Goal: Communication & Community: Answer question/provide support

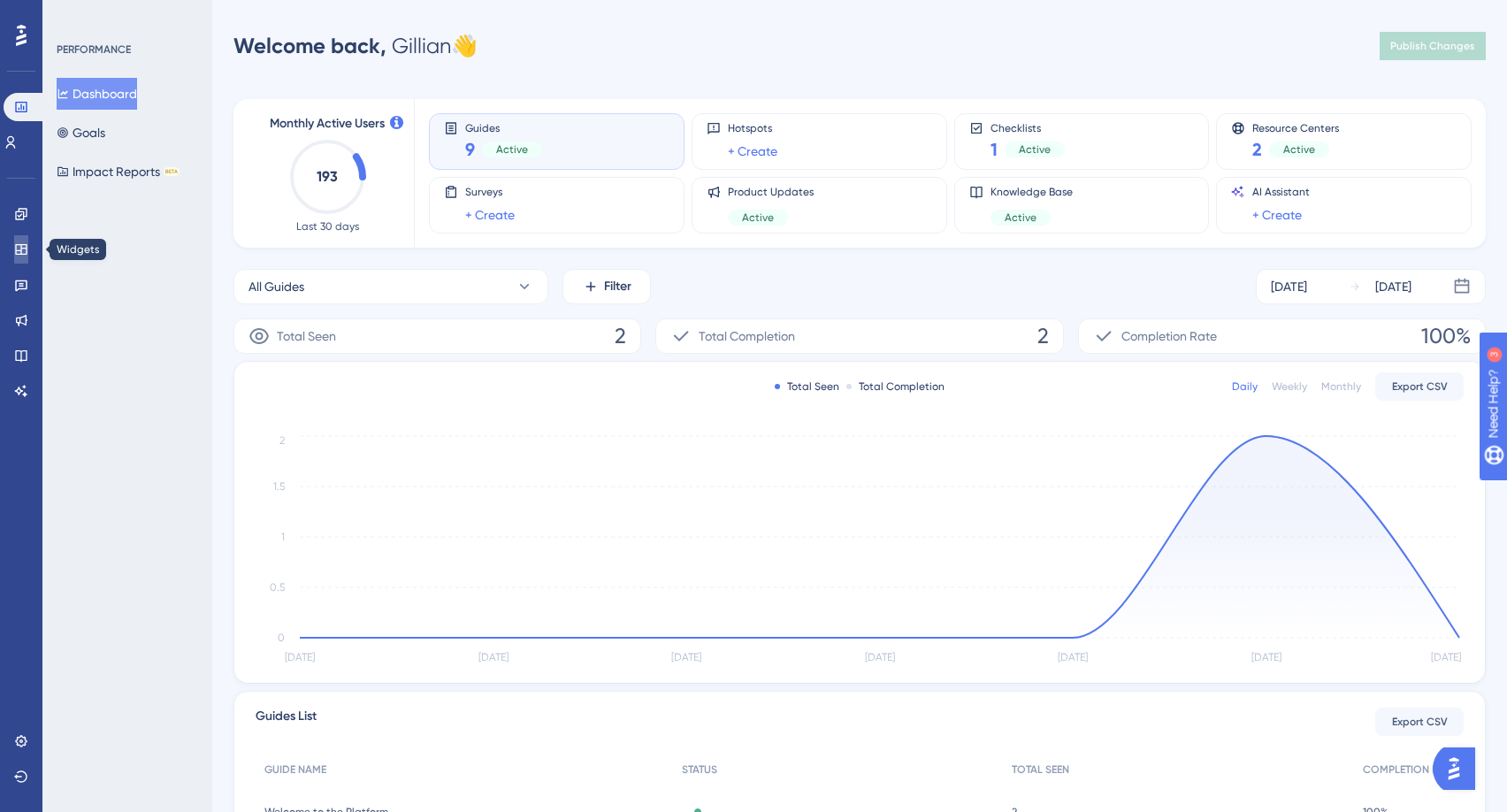
click at [21, 251] on icon at bounding box center [21, 249] width 12 height 11
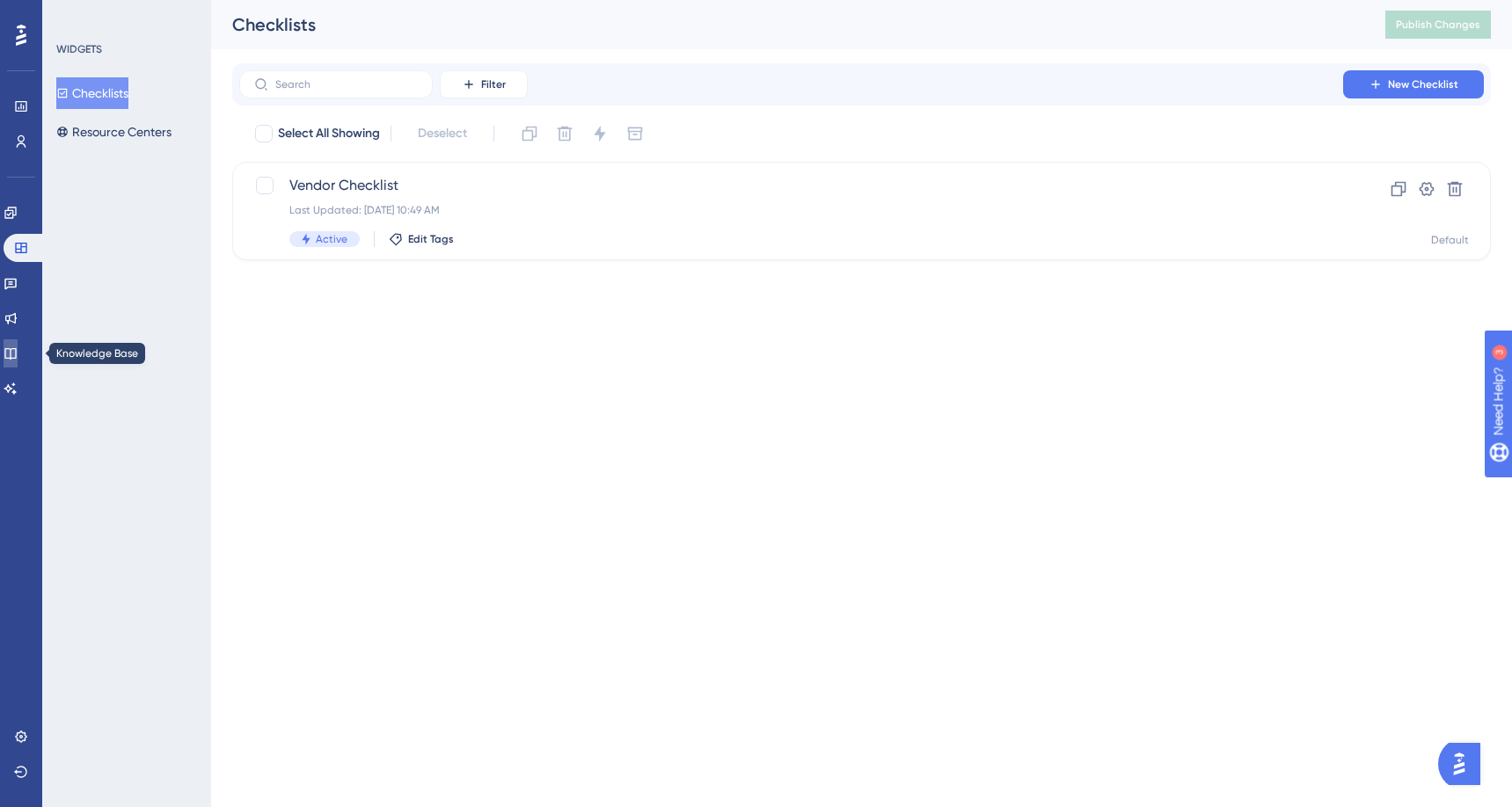
click at [18, 349] on icon at bounding box center [11, 353] width 14 height 14
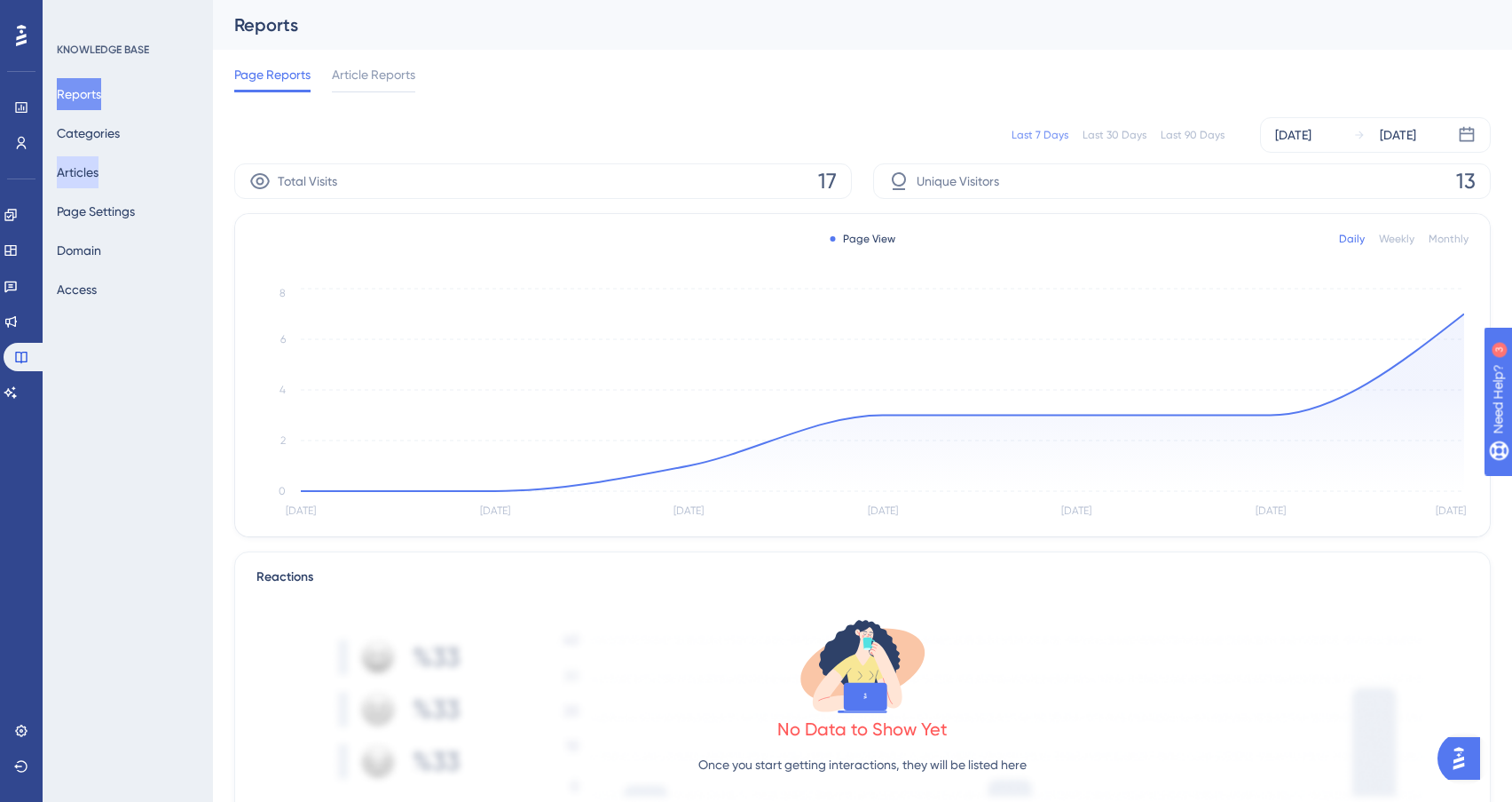
click at [81, 175] on button "Articles" at bounding box center [78, 172] width 42 height 32
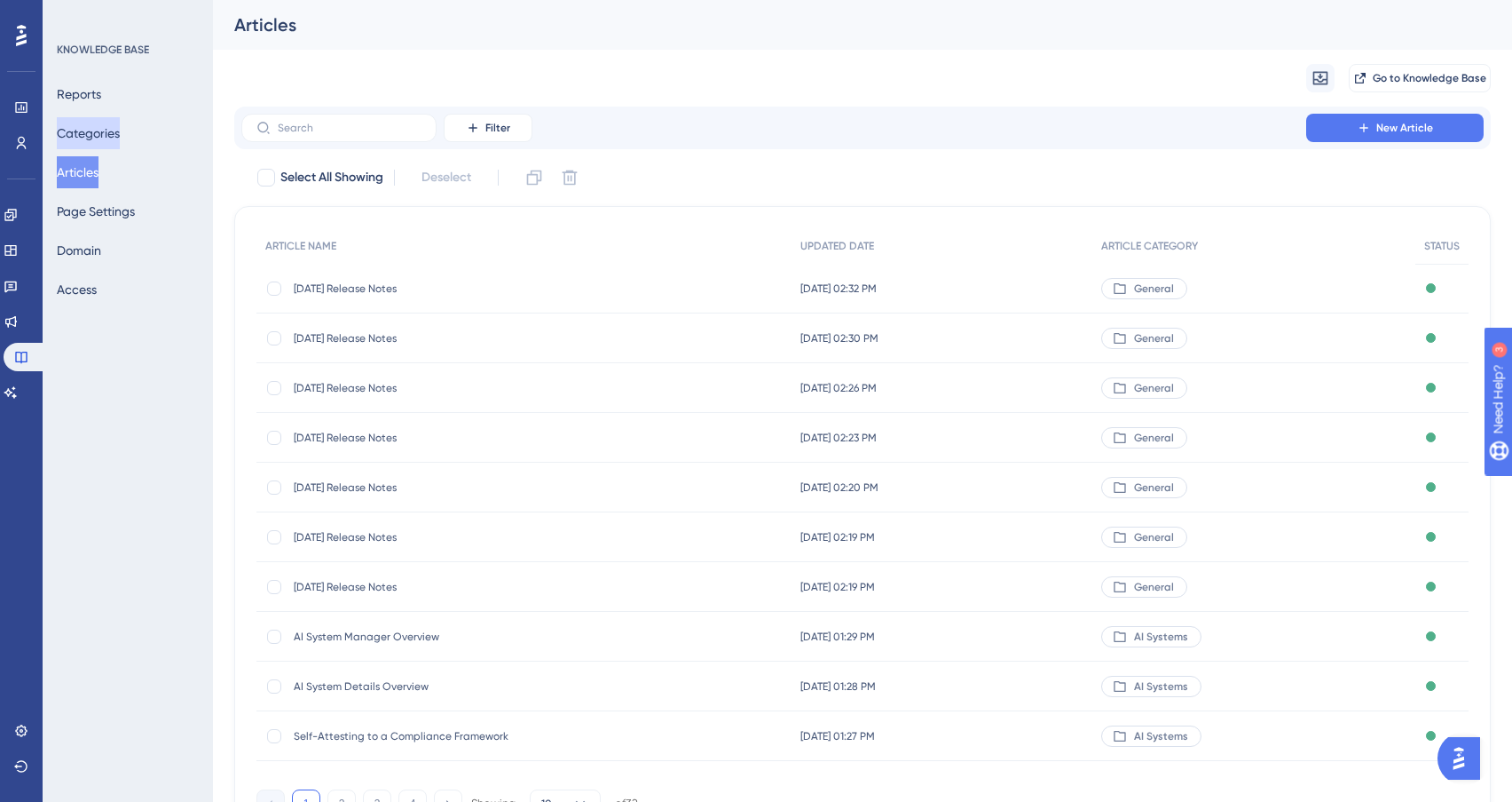
click at [110, 127] on button "Categories" at bounding box center [88, 134] width 63 height 32
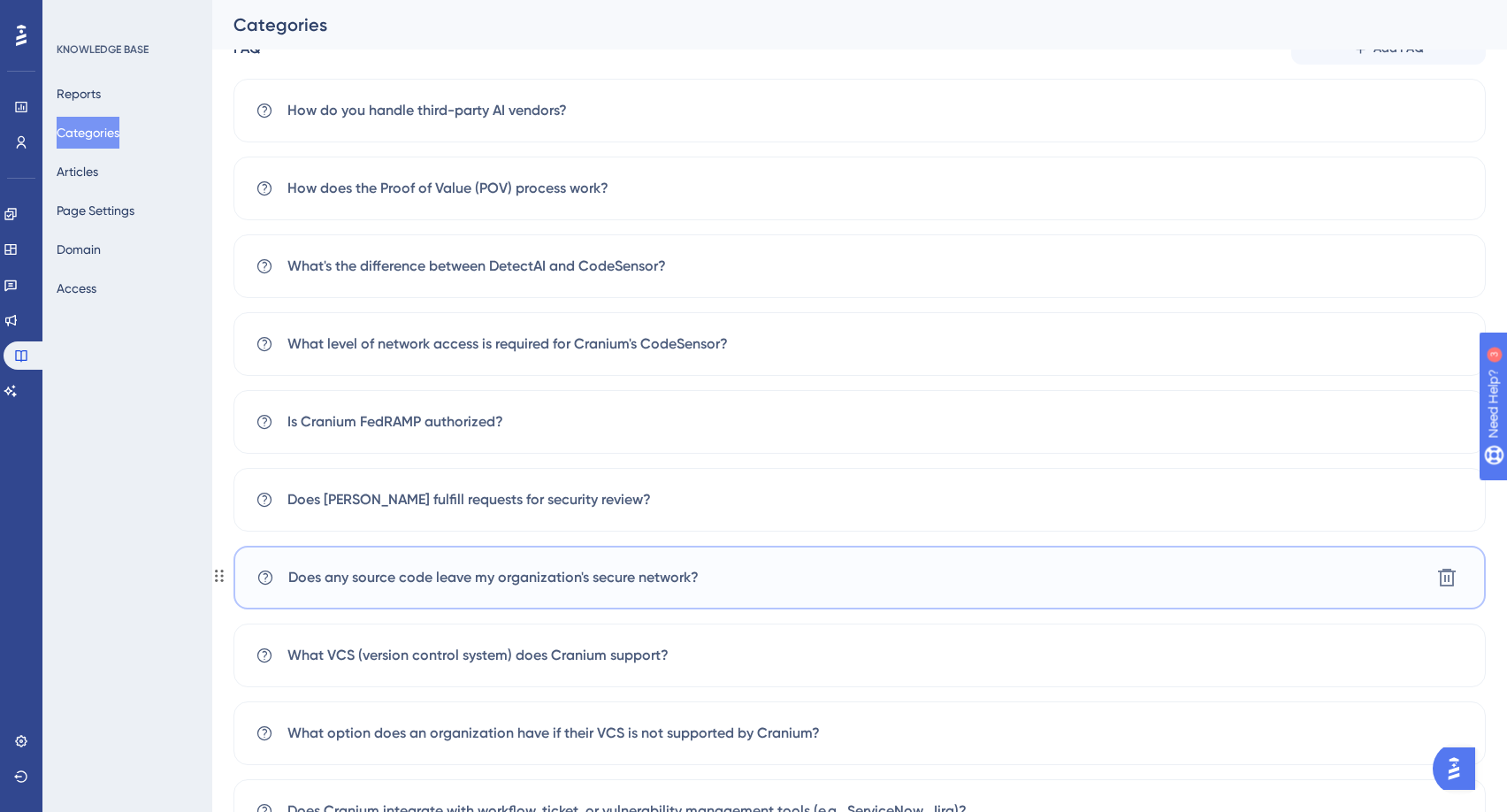
scroll to position [674, 0]
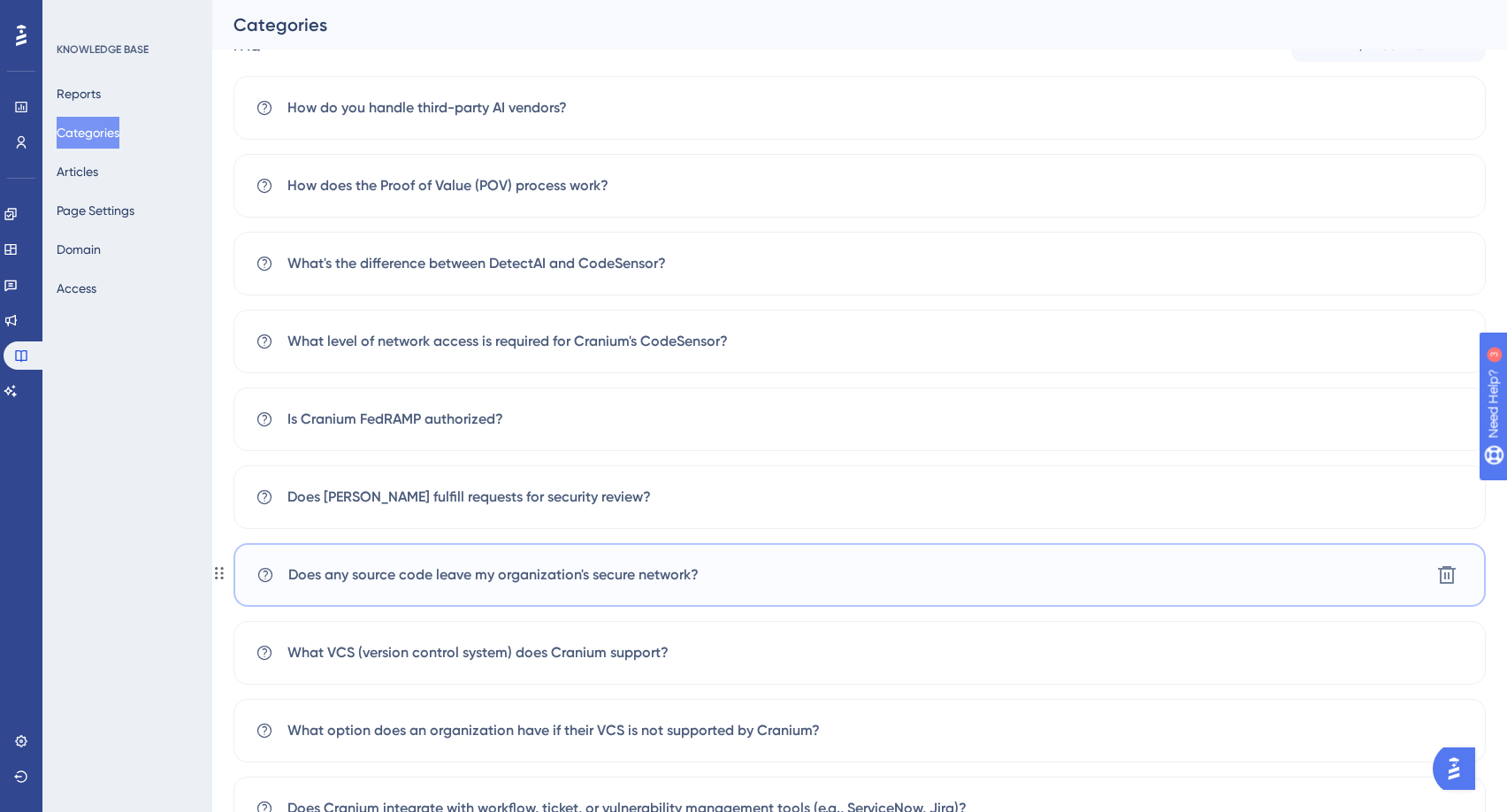
click at [531, 563] on div "Does any source code leave my organization's secure network? [GEOGRAPHIC_DATA]" at bounding box center [860, 575] width 1253 height 64
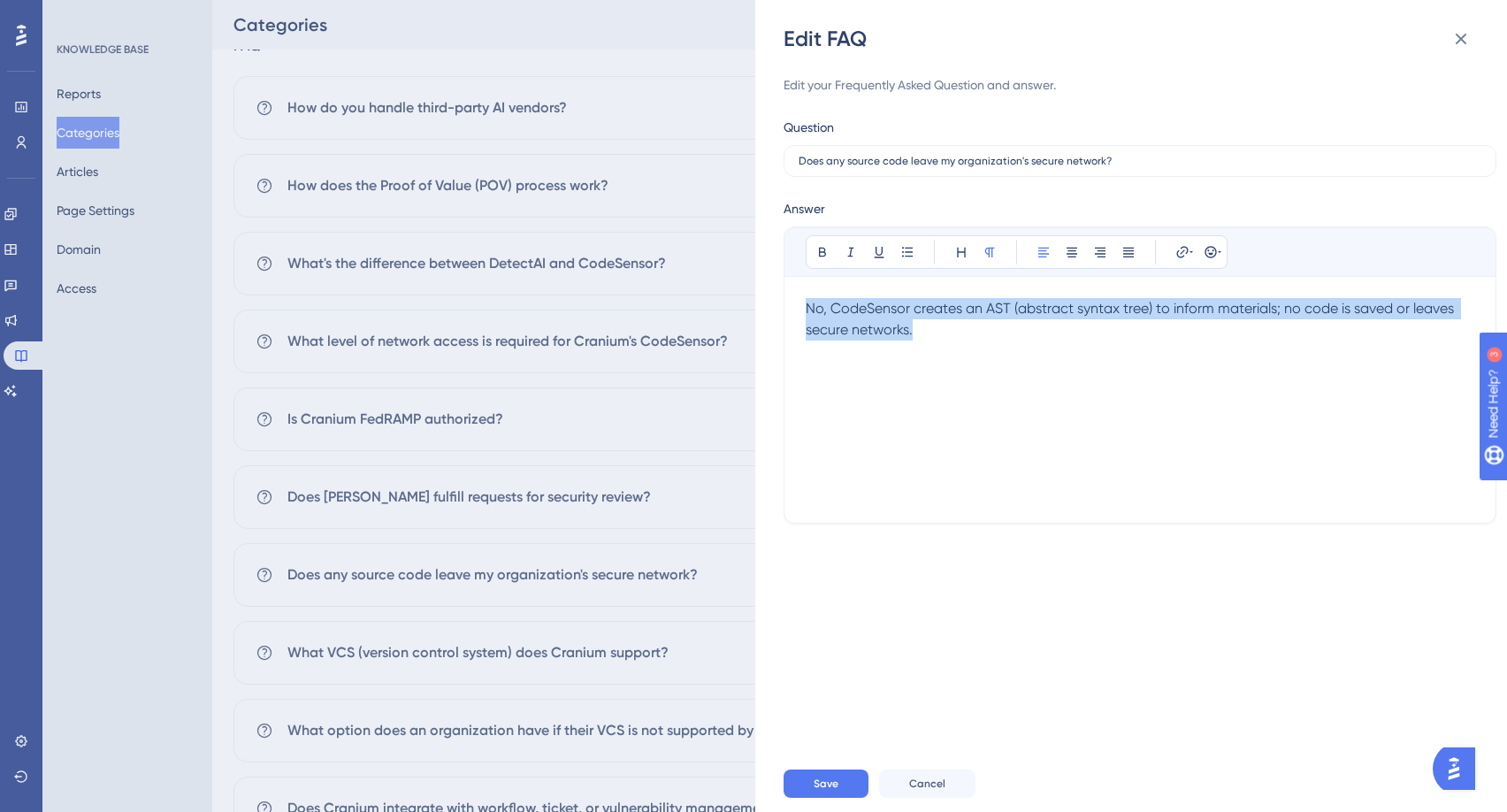
drag, startPoint x: 953, startPoint y: 335, endPoint x: 767, endPoint y: 313, distance: 187.3
click at [767, 313] on div "Edit FAQ Edit your Frequently Asked Question and answer. Question Does any sour…" at bounding box center [1131, 406] width 752 height 812
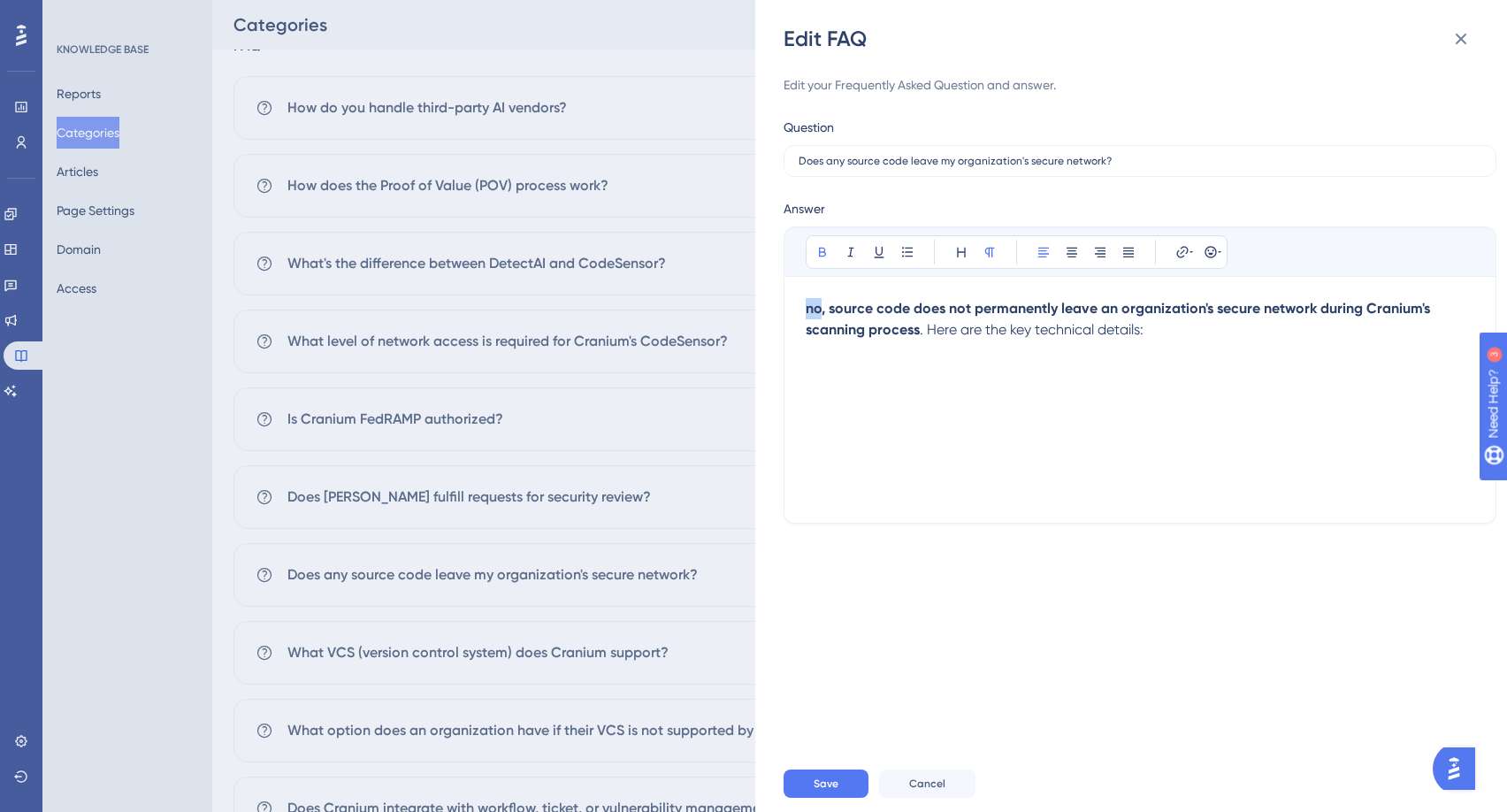
drag, startPoint x: 822, startPoint y: 309, endPoint x: 804, endPoint y: 309, distance: 18.0
click at [804, 309] on div "Bold Italic Underline Bullet Point Heading Normal Align Left Align Center Align…" at bounding box center [1140, 374] width 713 height 297
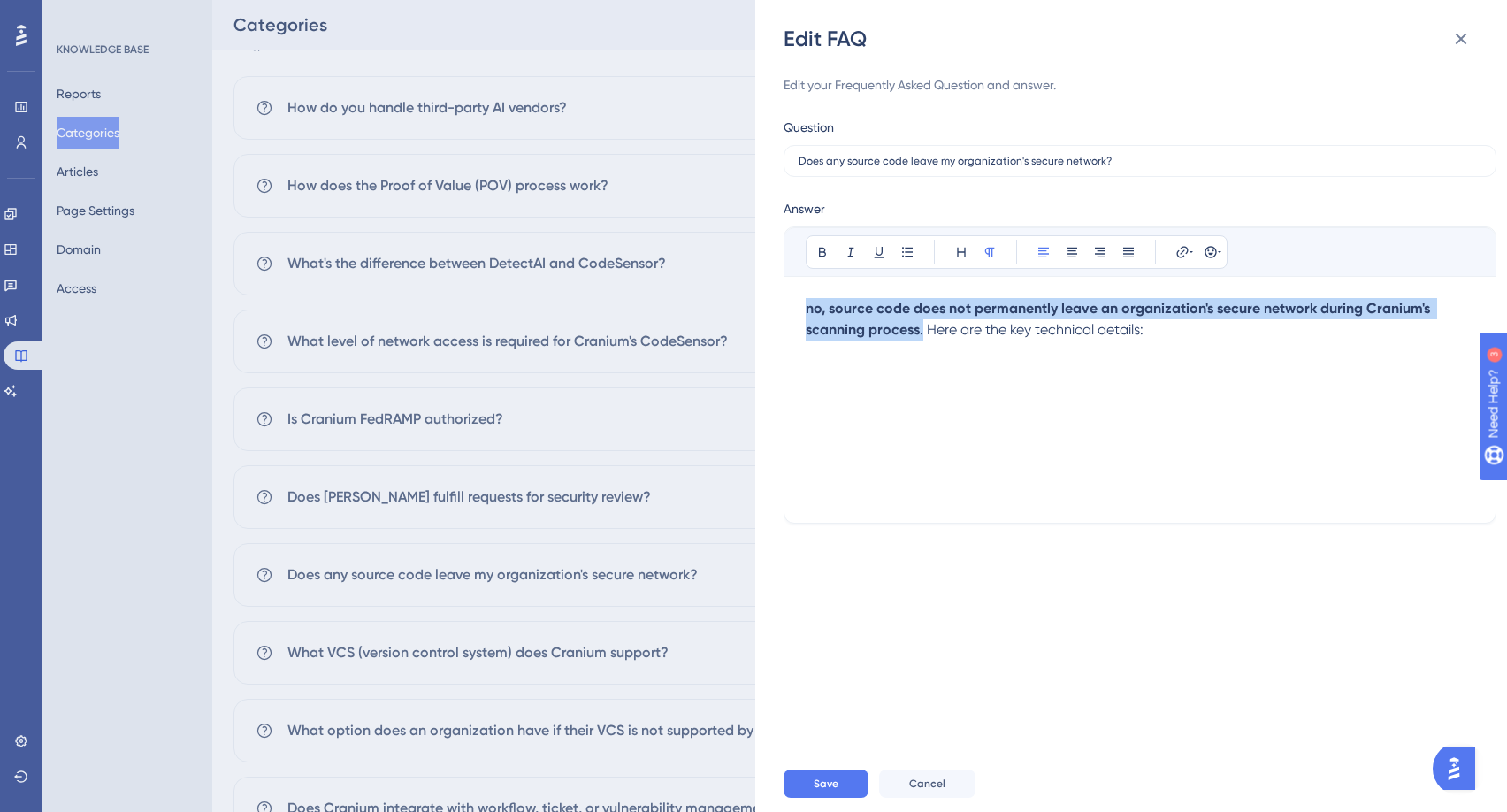
drag, startPoint x: 921, startPoint y: 334, endPoint x: 759, endPoint y: 304, distance: 164.8
click at [759, 304] on div "Edit FAQ Edit your Frequently Asked Question and answer. Question Does any sour…" at bounding box center [1131, 406] width 752 height 812
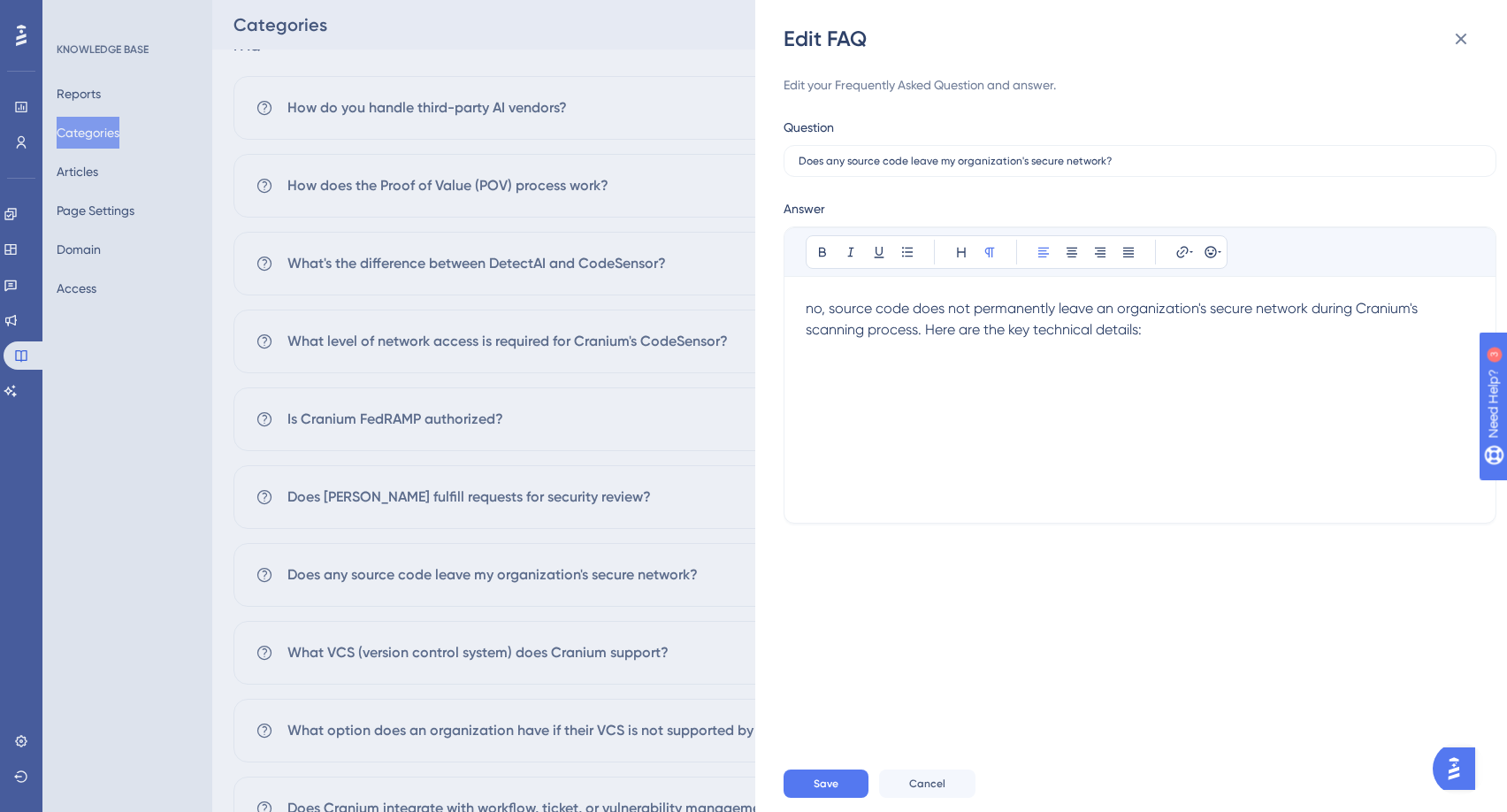
click at [814, 305] on span "no, source code does not permanently leave an organization's secure network dur…" at bounding box center [1114, 319] width 616 height 38
drag, startPoint x: 975, startPoint y: 311, endPoint x: 1057, endPoint y: 306, distance: 82.2
click at [1057, 306] on span "No, source code does not permanently leave an organization's secure network dur…" at bounding box center [1115, 319] width 617 height 38
click at [1111, 309] on span "leave an organization's secure network during Cranium's scanning process. Here …" at bounding box center [1112, 319] width 613 height 38
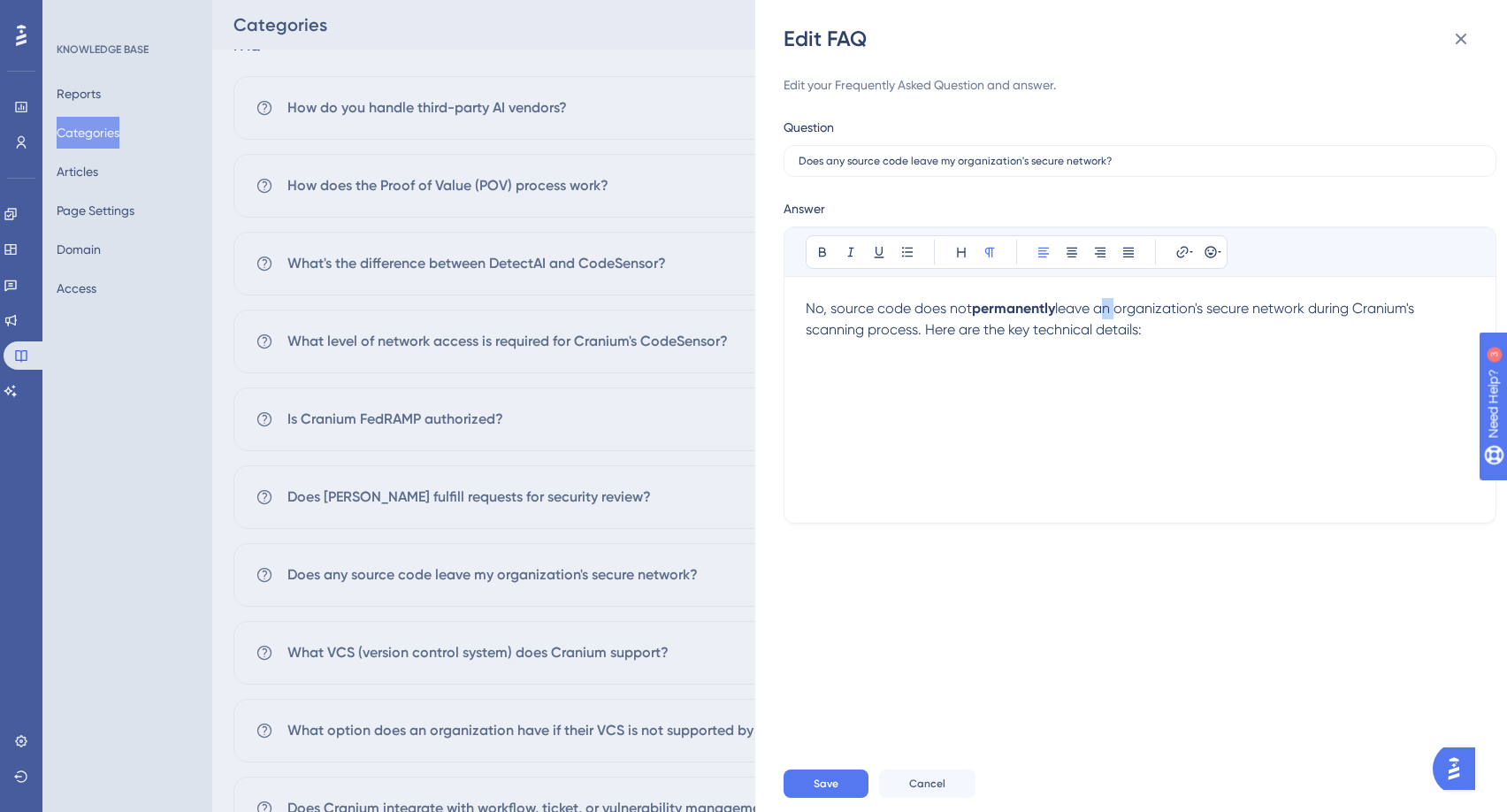
click at [1111, 309] on span "leave an organization's secure network during Cranium's scanning process. Here …" at bounding box center [1112, 319] width 613 height 38
click at [1185, 338] on p "No, source code does not permanently leave your organization's secure network d…" at bounding box center [1141, 319] width 669 height 43
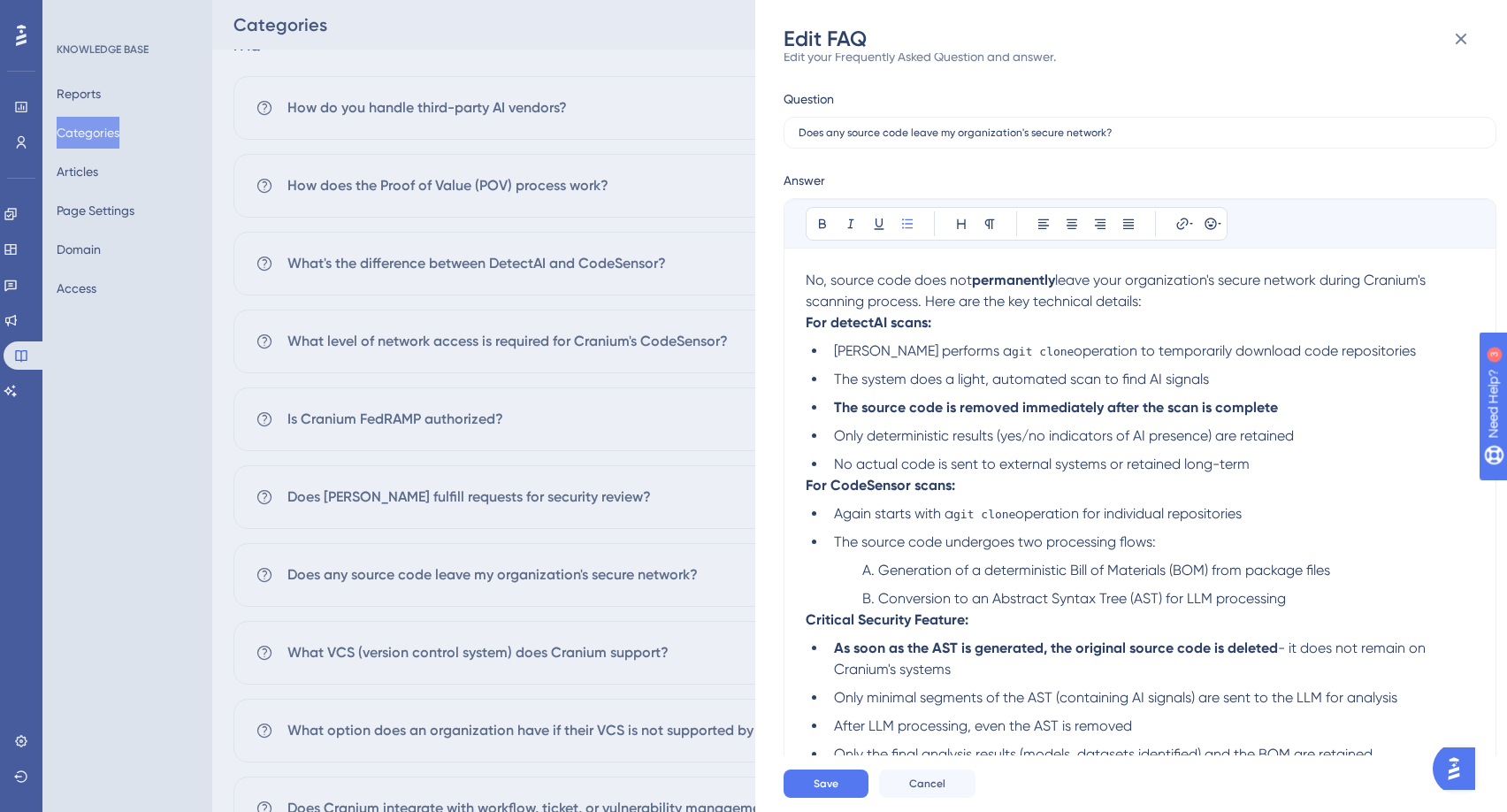
scroll to position [32, 0]
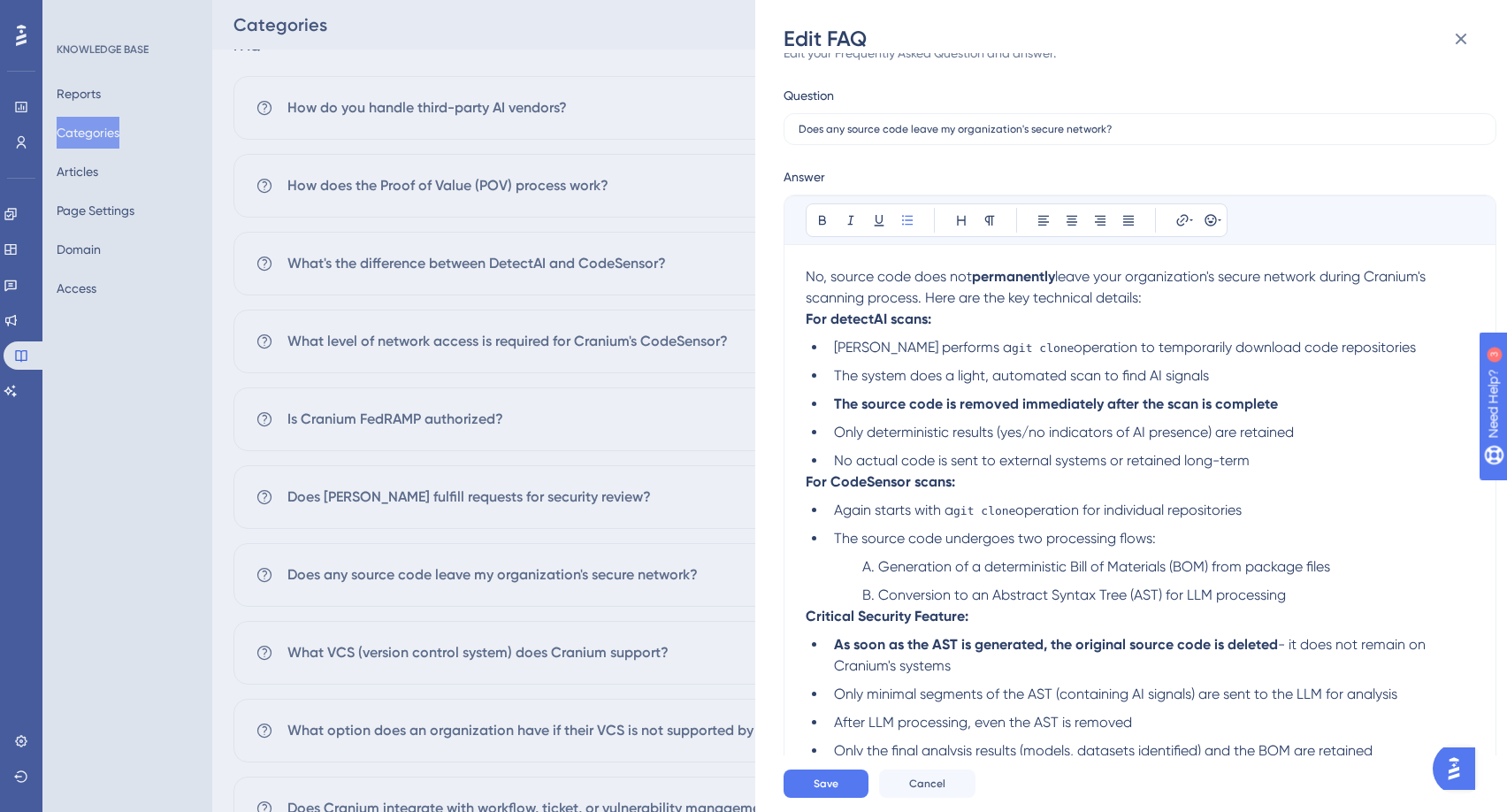
click at [847, 509] on span "Again starts with a" at bounding box center [893, 509] width 119 height 17
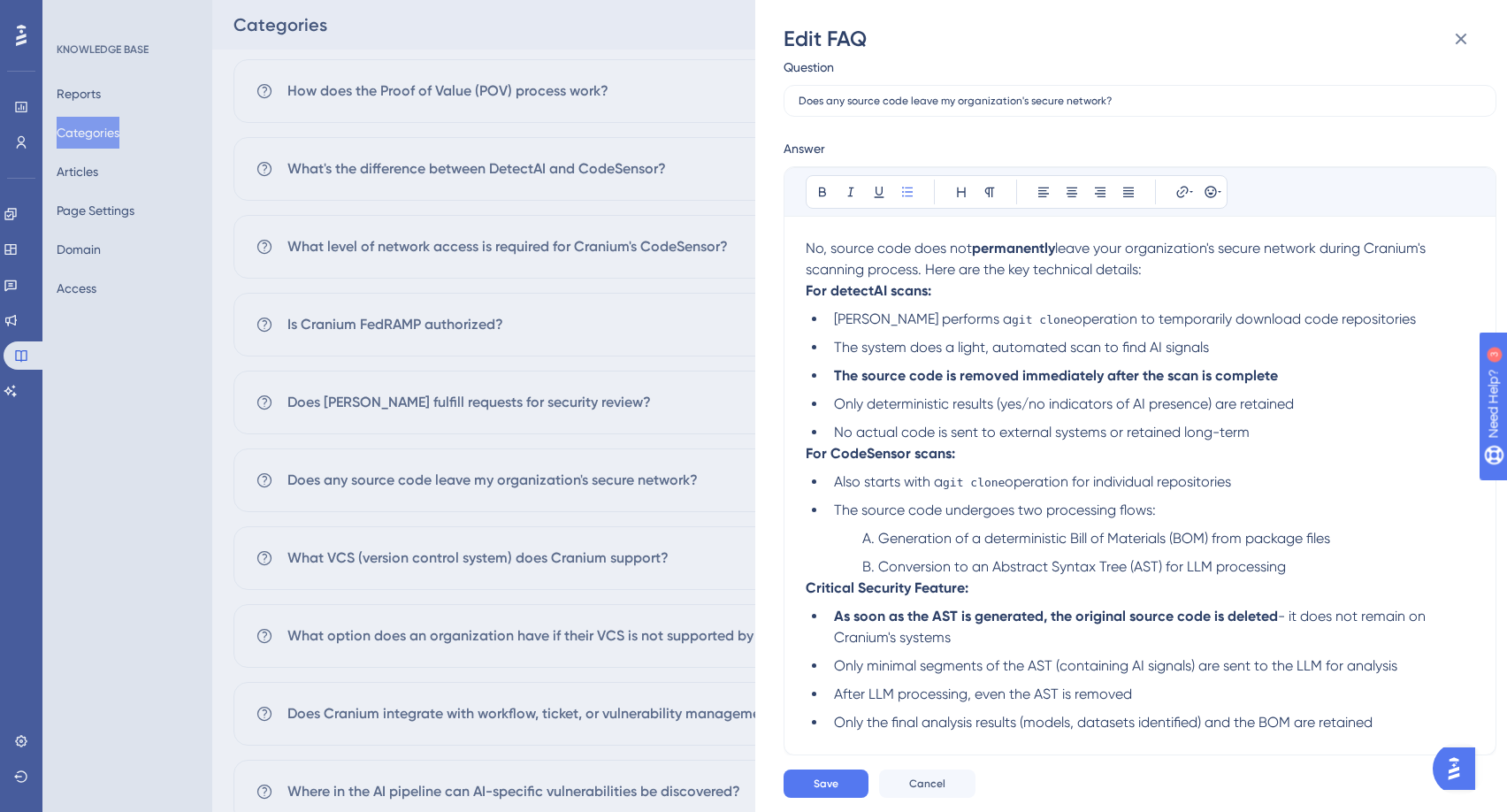
scroll to position [772, 0]
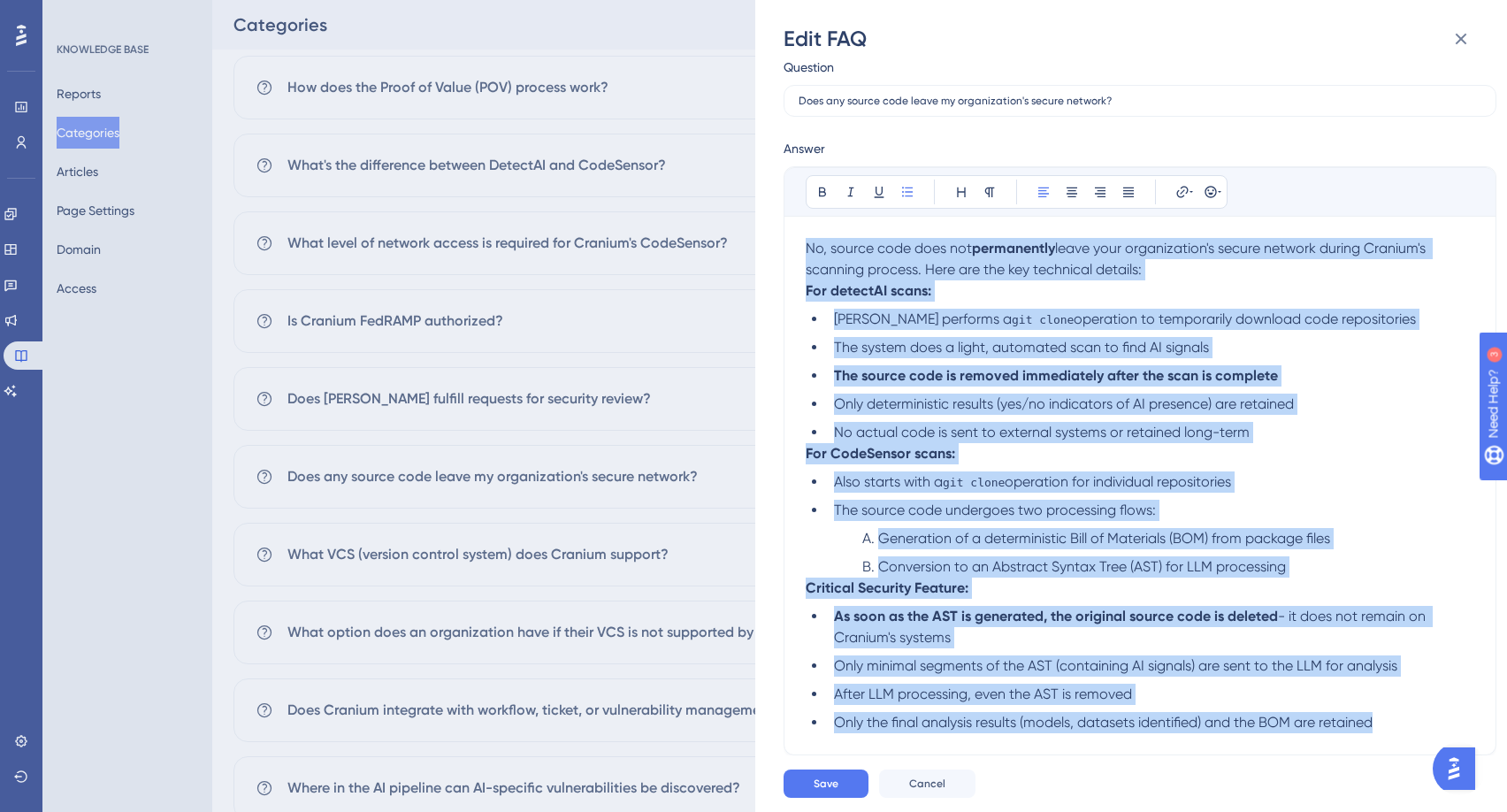
drag, startPoint x: 1392, startPoint y: 725, endPoint x: 780, endPoint y: 244, distance: 778.4
click at [784, 244] on div "Bold Italic Underline Bullet Point Heading Normal Align Left Align Center Align…" at bounding box center [1140, 461] width 713 height 589
copy div "Lo, ipsumd sita cons adi elitseddoei tempo inci utlaboreetdo'm aliqua enimadm v…"
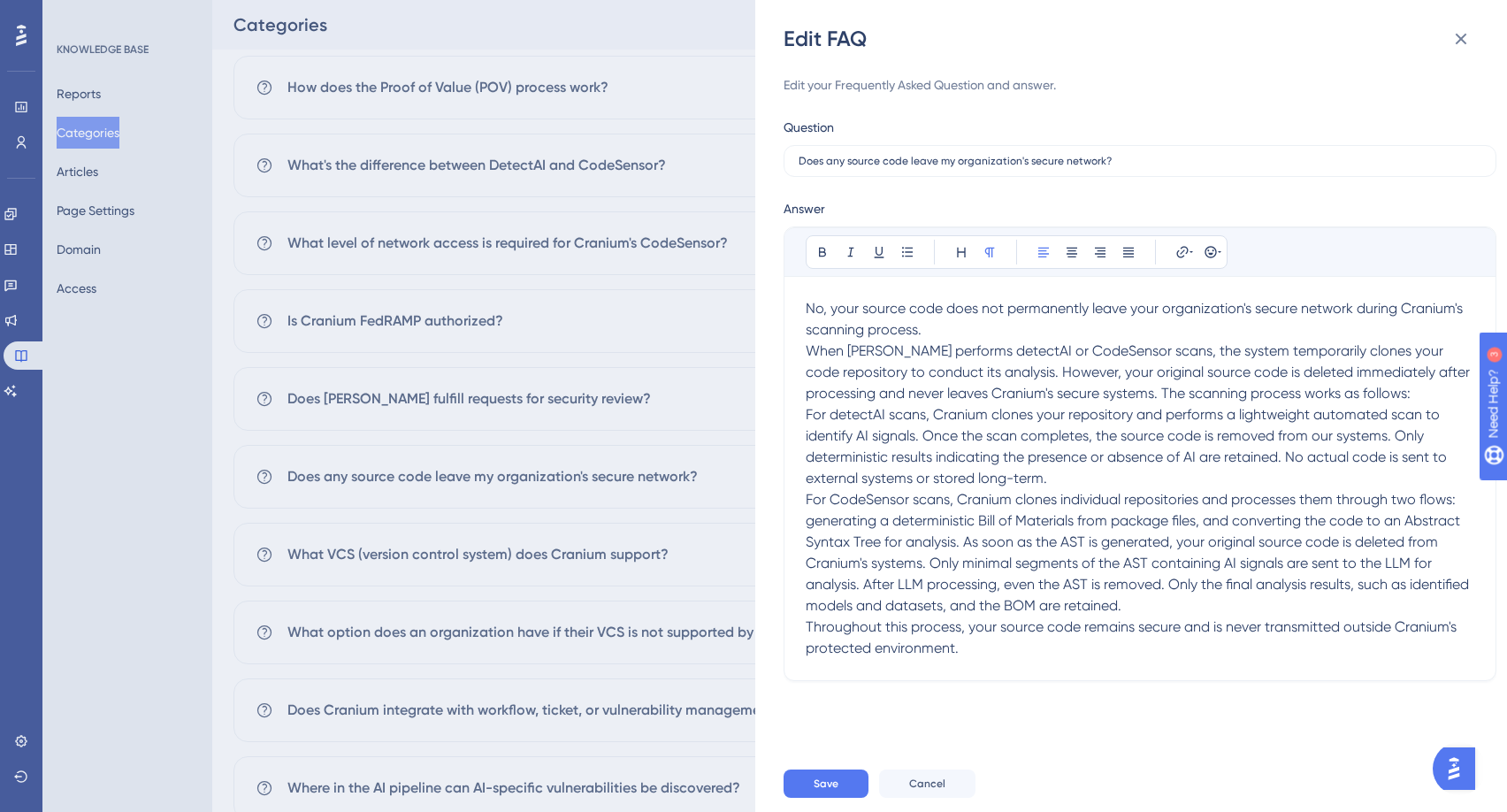
scroll to position [768, 0]
click at [951, 331] on p "No, your source code does not permanently leave your organization's secure netw…" at bounding box center [1141, 319] width 669 height 43
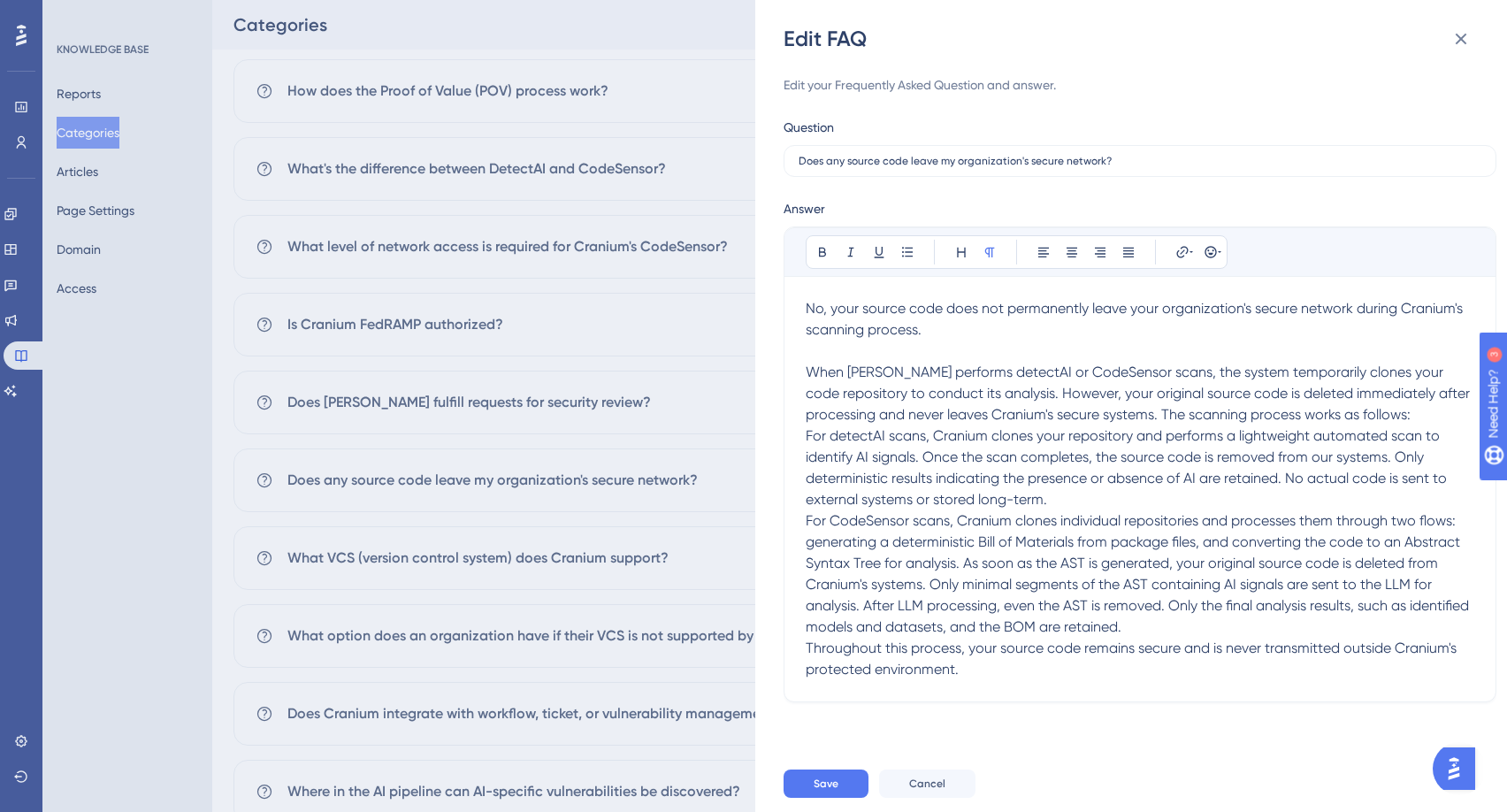
click at [981, 378] on span "When [PERSON_NAME] performs detectAI or CodeSensor scans, the system temporaril…" at bounding box center [1140, 393] width 668 height 60
click at [806, 432] on span "For detectAI scans, Cranium clones your repository and performs a lightweight a…" at bounding box center [1129, 467] width 645 height 80
click at [902, 251] on icon at bounding box center [907, 252] width 11 height 10
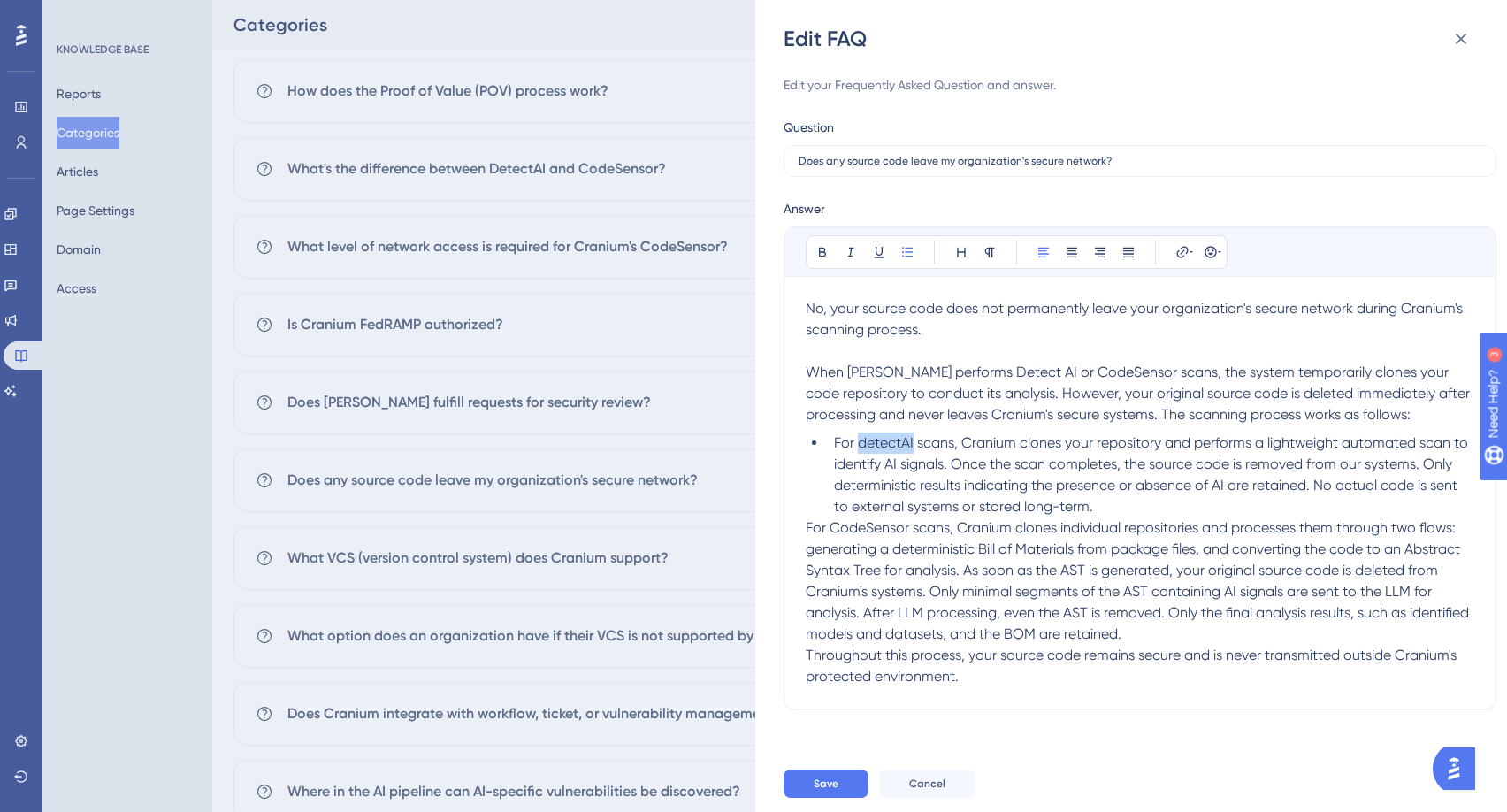
drag, startPoint x: 913, startPoint y: 444, endPoint x: 862, endPoint y: 445, distance: 51.0
click at [862, 445] on span "For detectAI scans, Cranium clones your repository and performs a lightweight a…" at bounding box center [1153, 474] width 637 height 80
click at [808, 529] on span "For CodeSensor scans, Cranium clones individual repositories and processes them…" at bounding box center [1140, 581] width 667 height 123
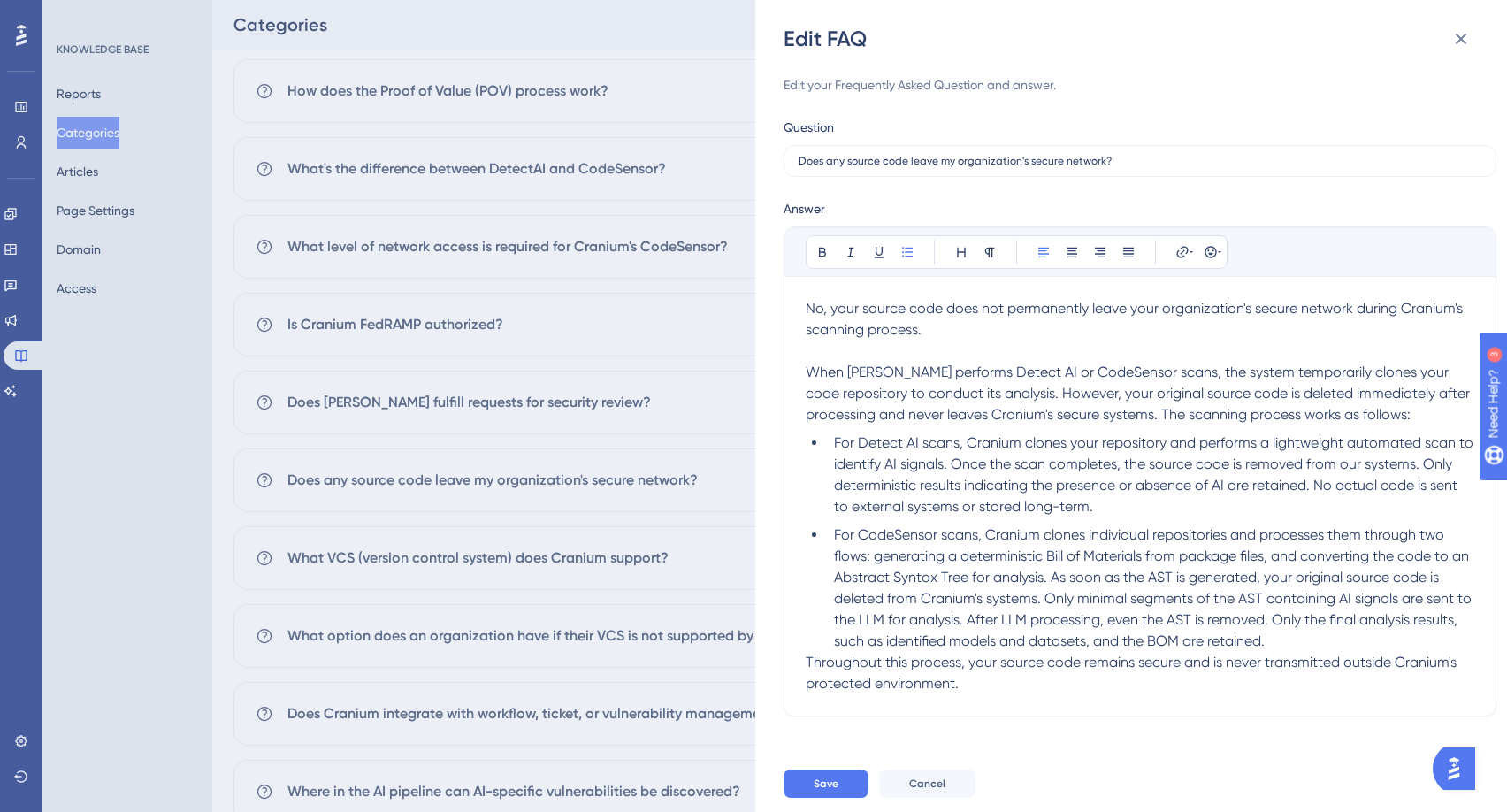
scroll to position [786, 0]
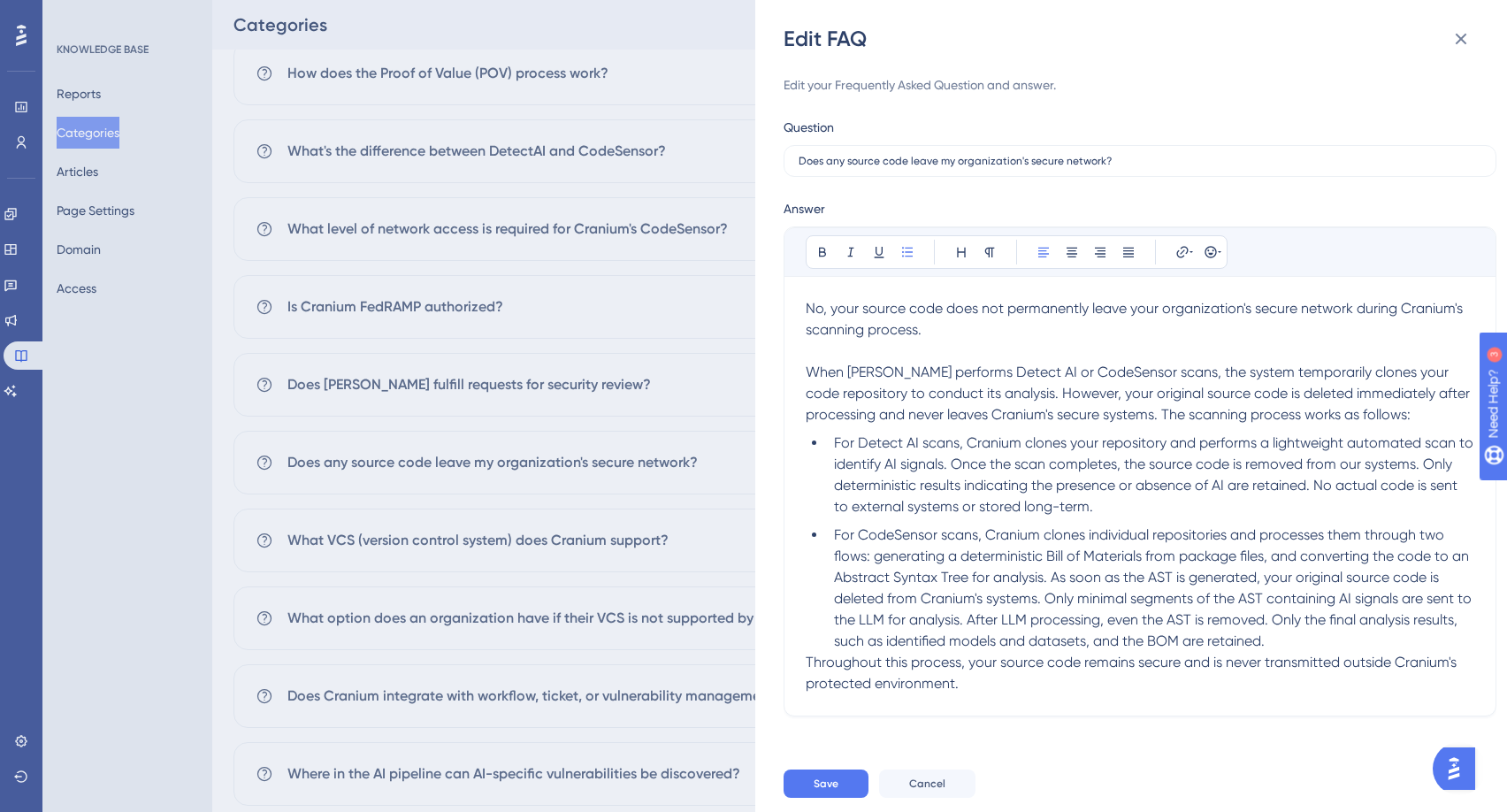
click at [1330, 648] on li "For CodeSensor scans, Cranium clones individual repositories and processes them…" at bounding box center [1151, 588] width 647 height 127
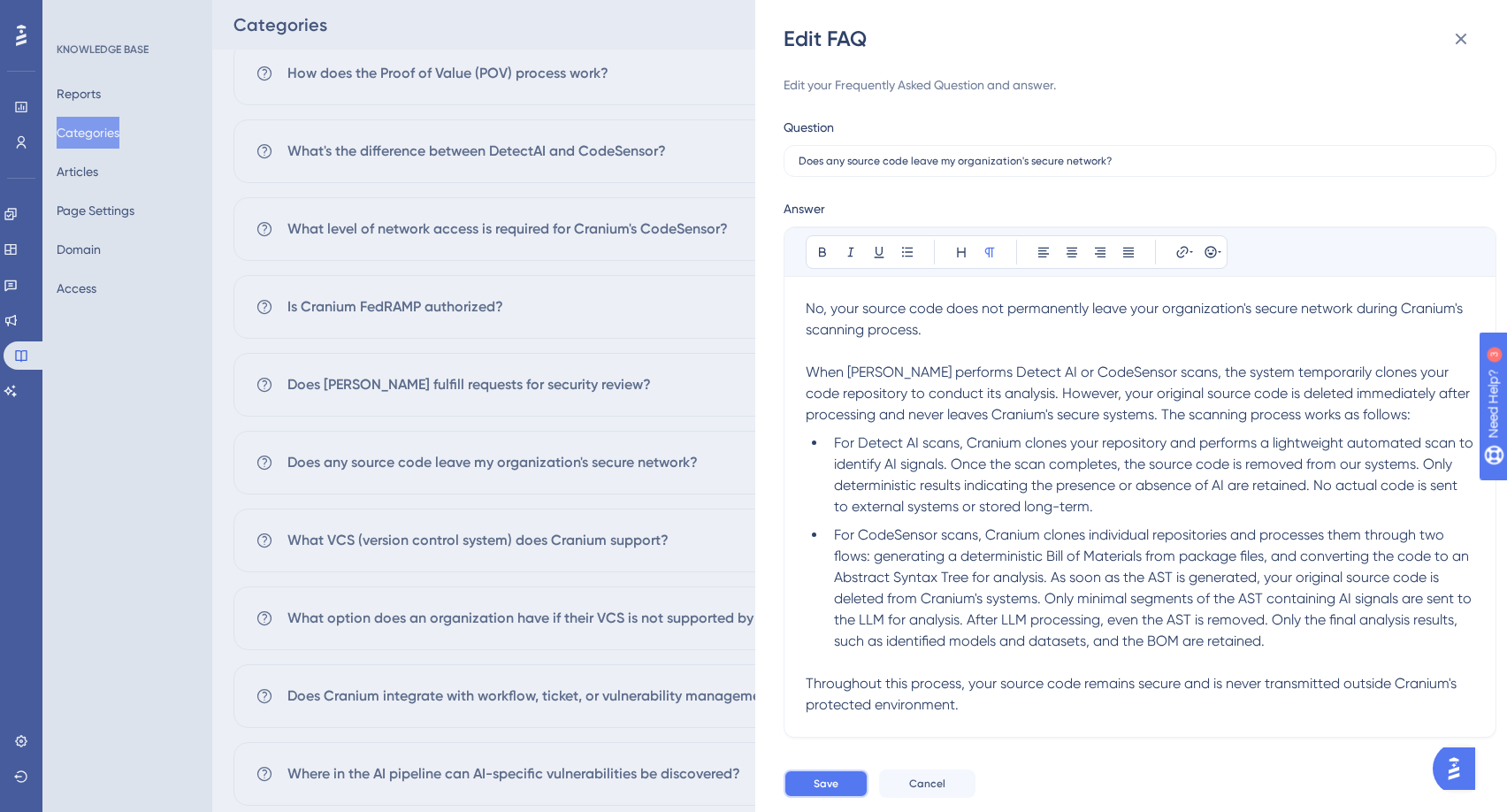
click at [833, 777] on span "Save" at bounding box center [826, 783] width 25 height 14
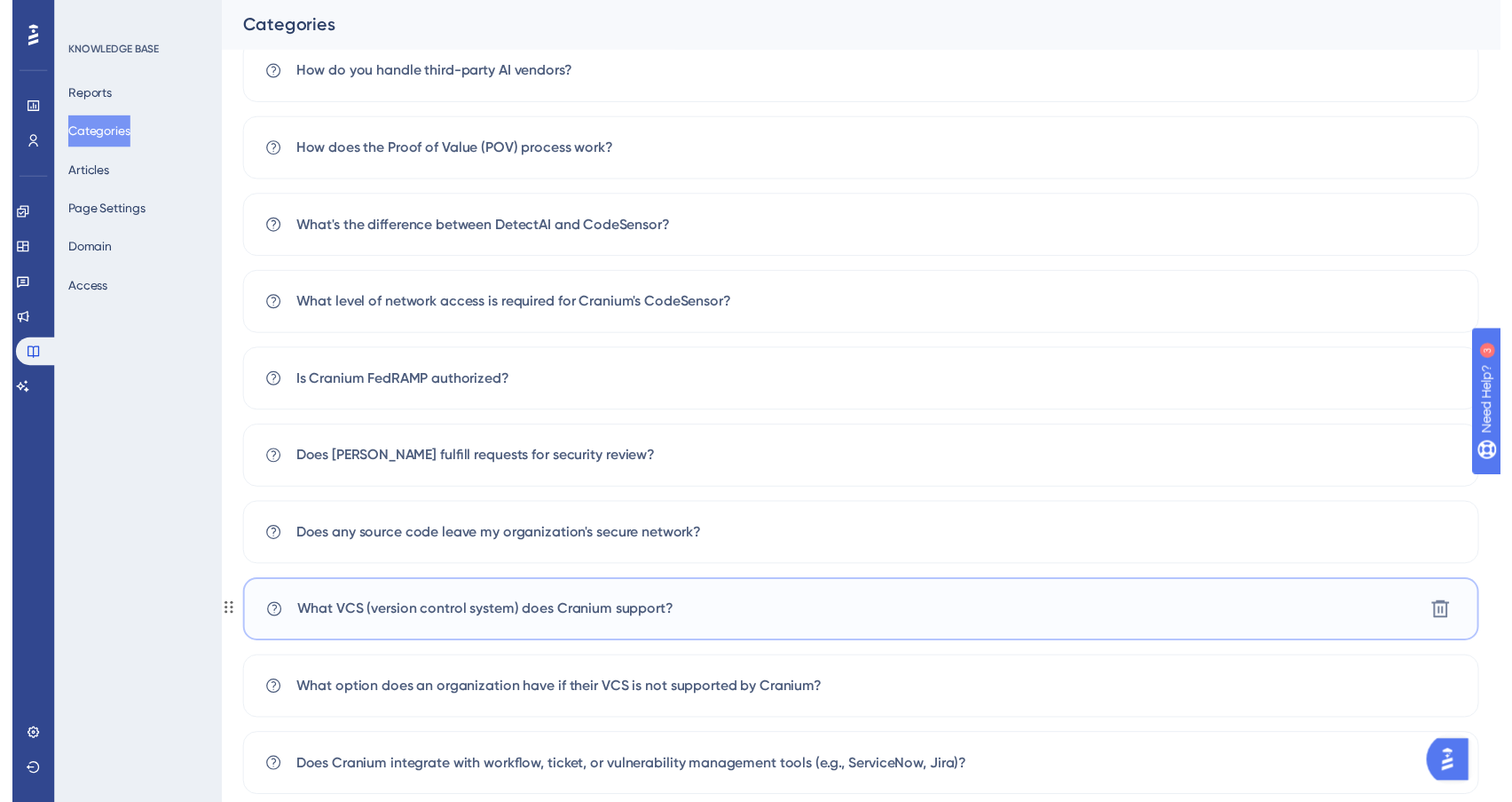
scroll to position [0, 0]
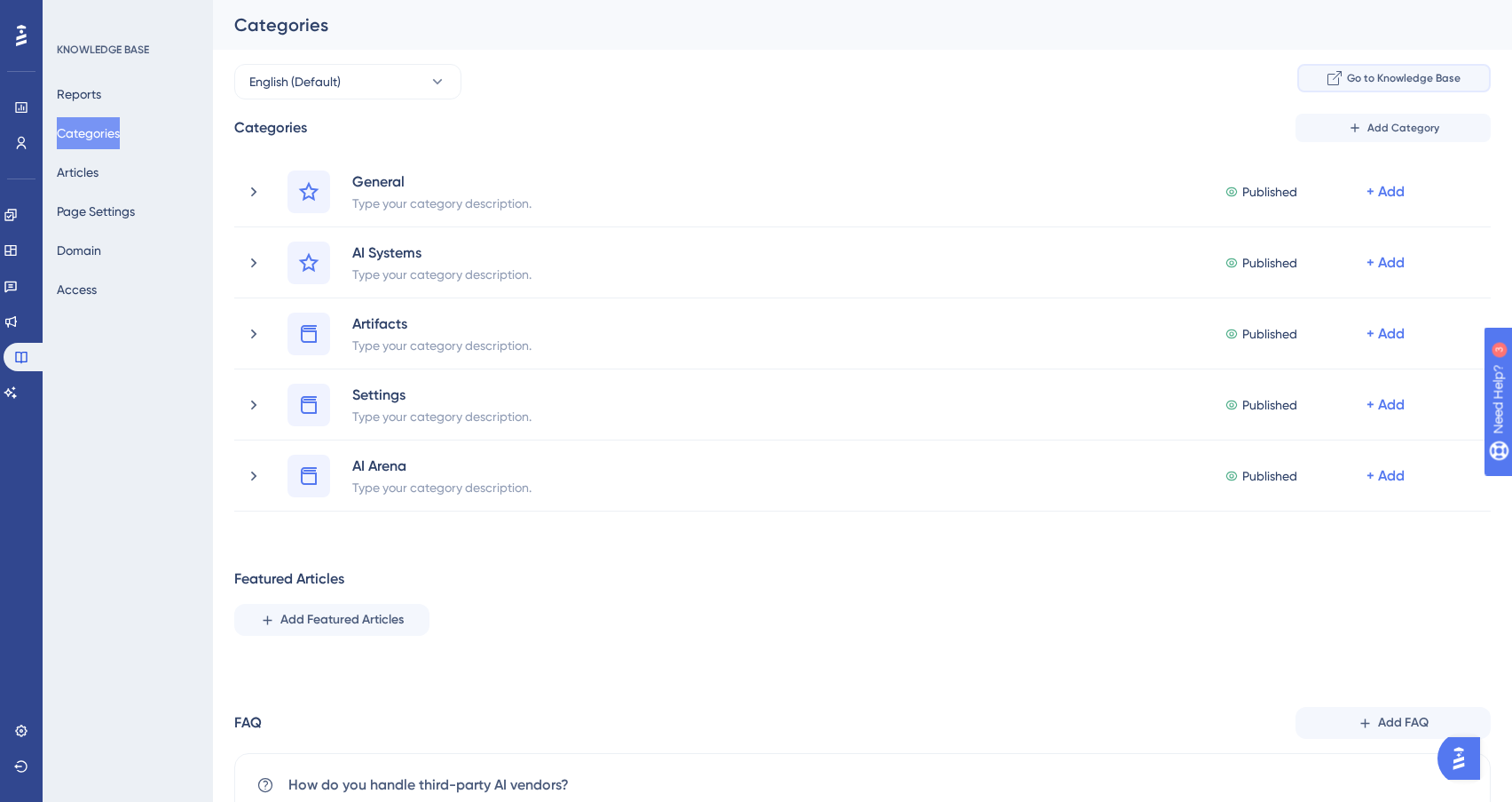
click at [1375, 77] on span "Go to Knowledge Base" at bounding box center [1404, 78] width 114 height 14
